Goal: Task Accomplishment & Management: Complete application form

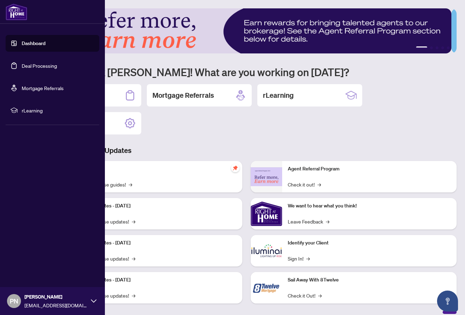
click at [37, 66] on link "Deal Processing" at bounding box center [39, 66] width 35 height 6
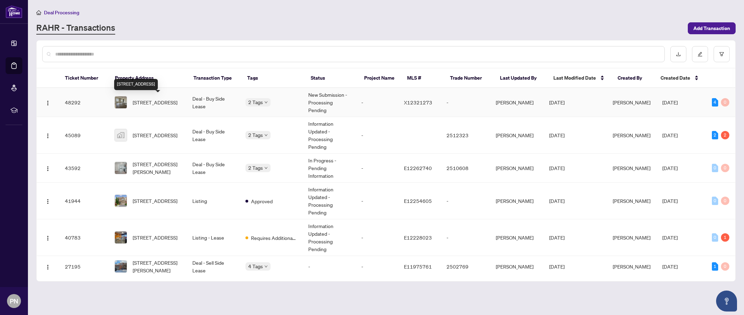
click at [155, 102] on span "[STREET_ADDRESS]" at bounding box center [155, 103] width 45 height 8
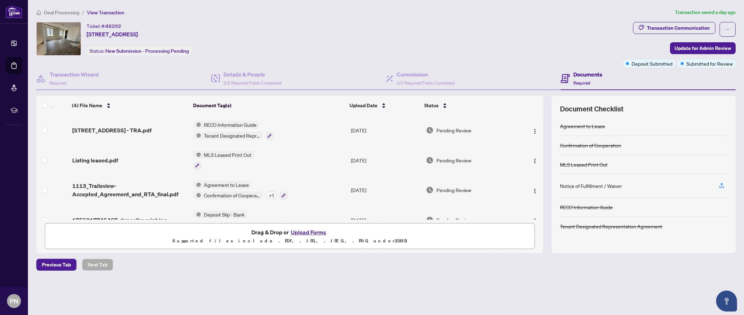
click at [65, 14] on span "Deal Processing" at bounding box center [61, 12] width 35 height 6
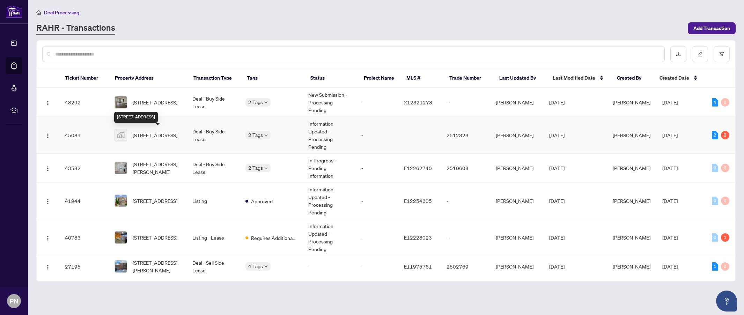
click at [152, 136] on span "[STREET_ADDRESS]" at bounding box center [155, 135] width 45 height 8
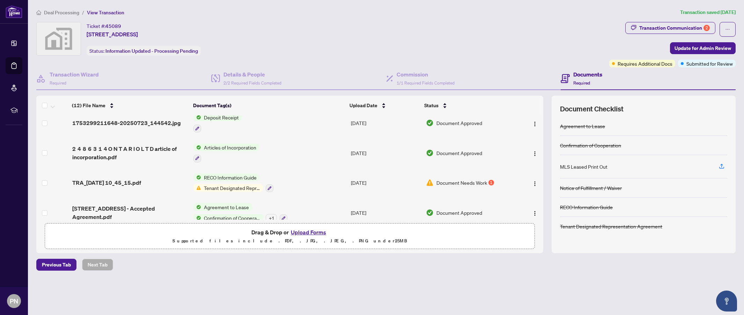
scroll to position [255, 0]
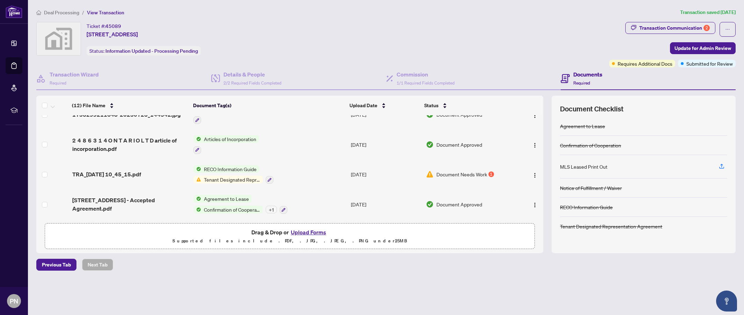
click at [307, 231] on button "Upload Forms" at bounding box center [308, 232] width 39 height 9
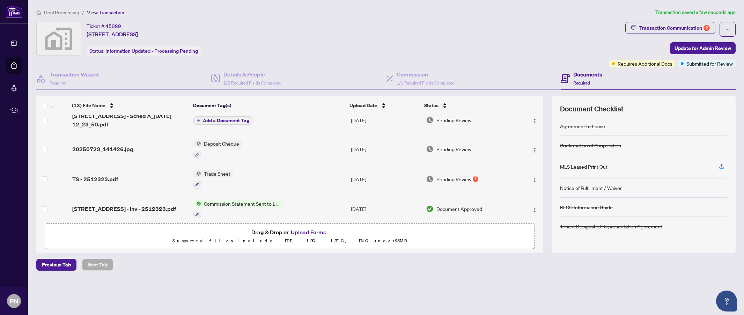
scroll to position [0, 0]
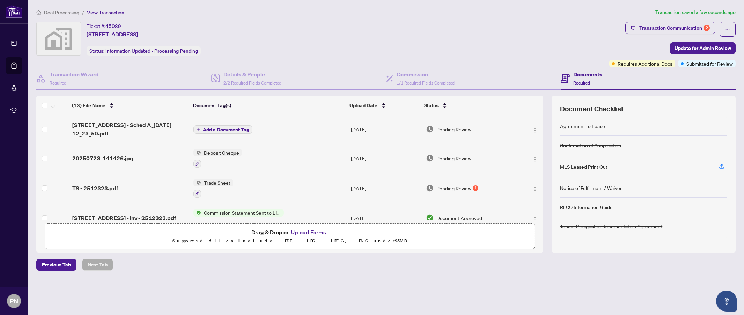
click at [225, 130] on span "Add a Document Tag" at bounding box center [226, 129] width 46 height 5
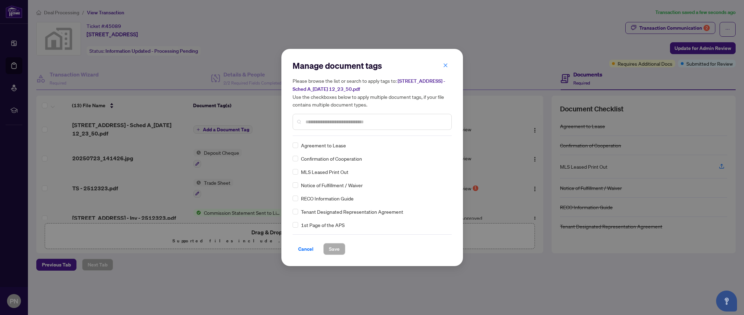
click at [343, 119] on input "text" at bounding box center [376, 122] width 140 height 8
type input "*"
click at [349, 122] on input "text" at bounding box center [376, 122] width 140 height 8
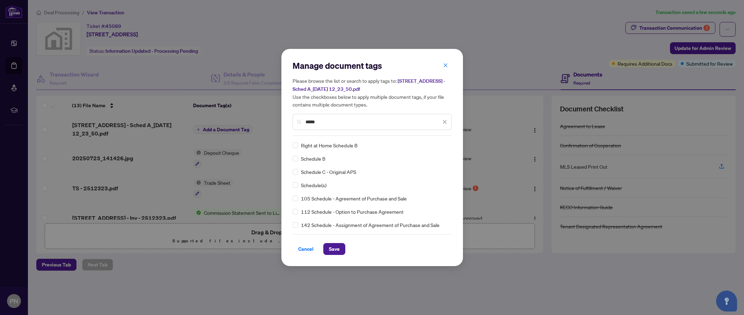
type input "*****"
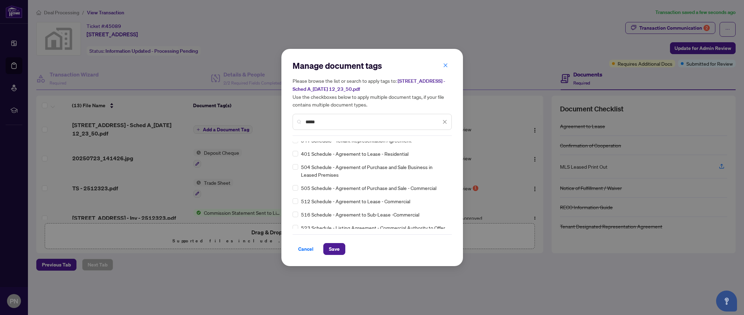
scroll to position [181, 0]
drag, startPoint x: 452, startPoint y: 195, endPoint x: 452, endPoint y: 199, distance: 4.5
click at [452, 199] on div "Right at Home Schedule B Schedule B Schedule C - Original APS Schedule(s) 105 S…" at bounding box center [372, 184] width 159 height 87
click at [444, 122] on icon "close" at bounding box center [445, 121] width 5 height 5
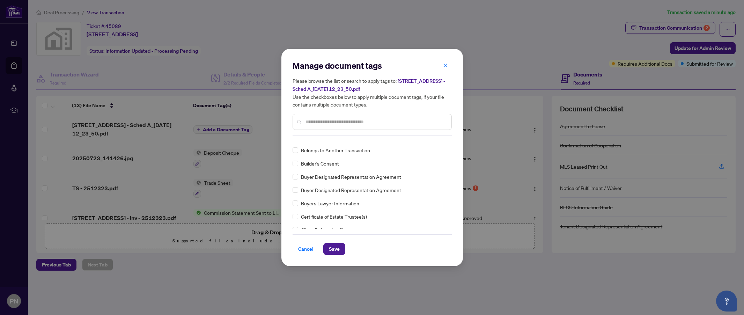
scroll to position [0, 0]
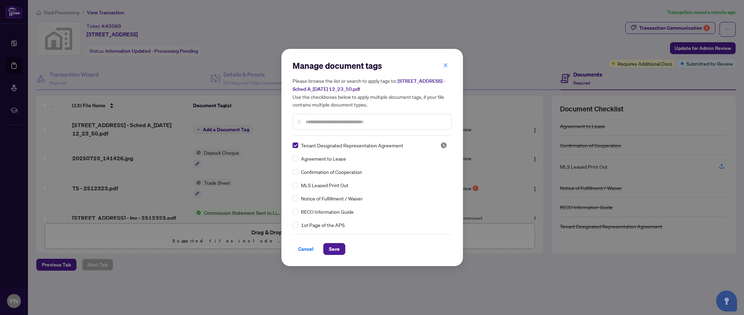
click at [332, 248] on span "Save" at bounding box center [334, 249] width 11 height 11
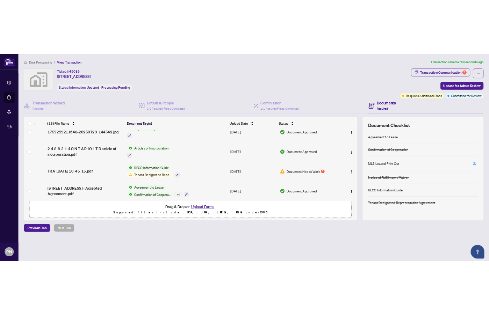
scroll to position [285, 0]
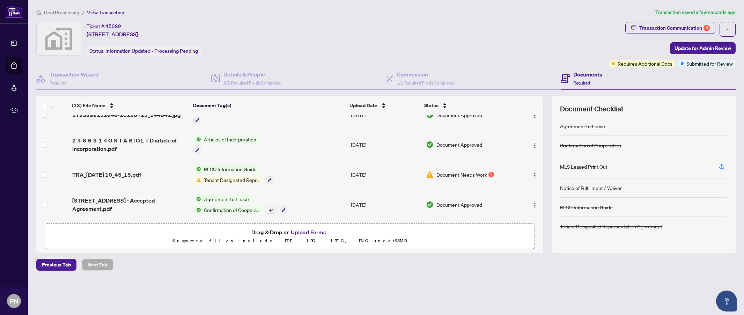
click at [464, 49] on span "Update for Admin Review" at bounding box center [703, 48] width 57 height 11
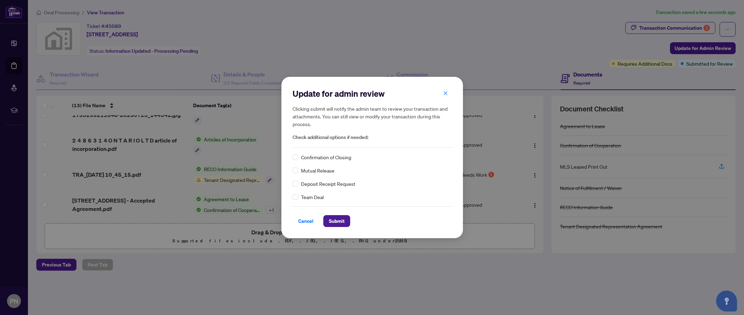
click at [334, 222] on span "Submit" at bounding box center [337, 221] width 16 height 11
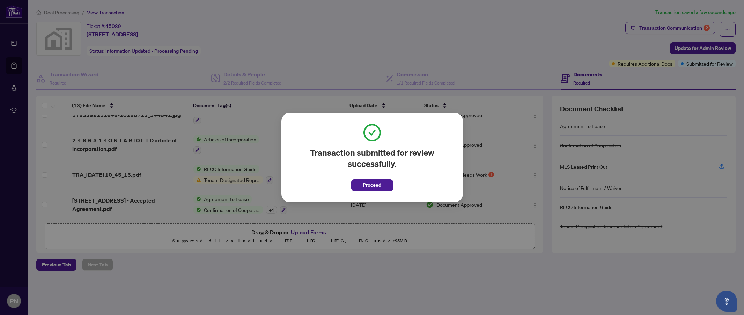
click at [375, 186] on span "Proceed" at bounding box center [372, 185] width 19 height 11
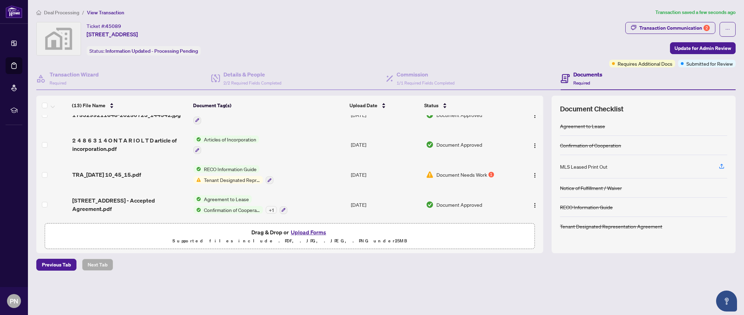
click at [55, 14] on span "Deal Processing" at bounding box center [61, 12] width 35 height 6
